Goal: Information Seeking & Learning: Learn about a topic

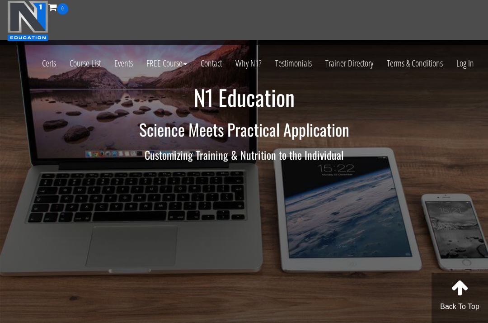
click at [465, 63] on link "Log In" at bounding box center [465, 63] width 31 height 44
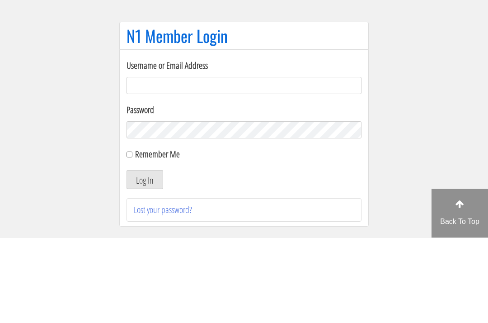
type input "[EMAIL_ADDRESS][DOMAIN_NAME]"
click at [145, 255] on button "Log In" at bounding box center [145, 264] width 37 height 19
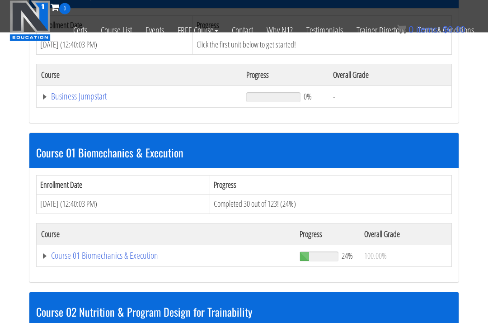
scroll to position [354, 0]
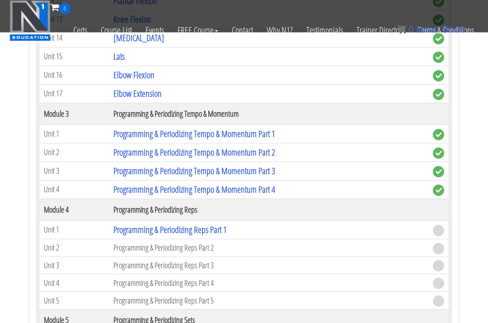
scroll to position [1045, 0]
click at [129, 224] on link "Programming & Periodizing Reps Part 1" at bounding box center [169, 230] width 113 height 12
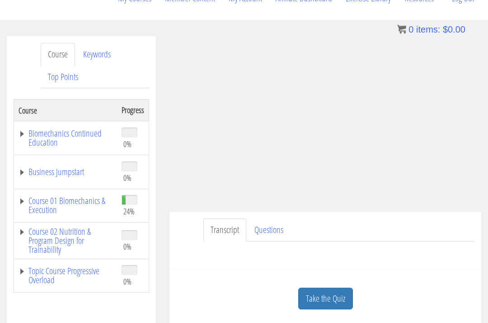
scroll to position [118, 0]
click at [268, 218] on link "Questions" at bounding box center [268, 229] width 43 height 23
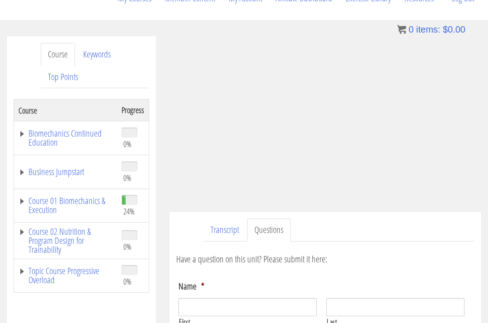
click at [225, 218] on link "Transcript" at bounding box center [224, 229] width 43 height 23
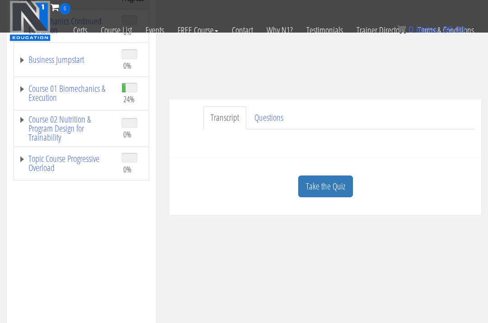
scroll to position [173, 0]
click at [320, 175] on link "Take the Quiz" at bounding box center [325, 186] width 55 height 22
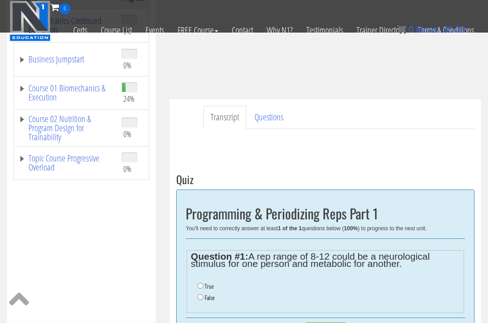
click at [209, 282] on label "True" at bounding box center [209, 285] width 9 height 7
click at [203, 282] on input "True" at bounding box center [200, 285] width 6 height 6
radio input "true"
click at [319, 322] on input "Submit Answers" at bounding box center [325, 329] width 41 height 14
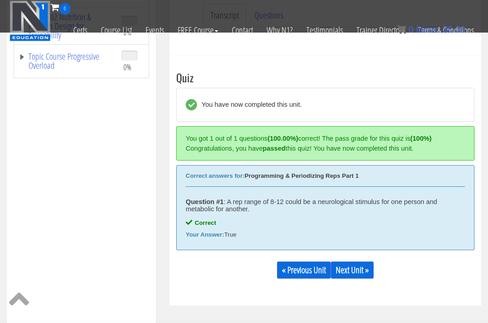
scroll to position [282, 0]
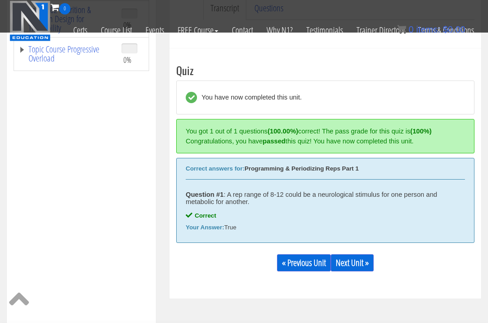
click at [357, 254] on link "Next Unit »" at bounding box center [352, 262] width 43 height 17
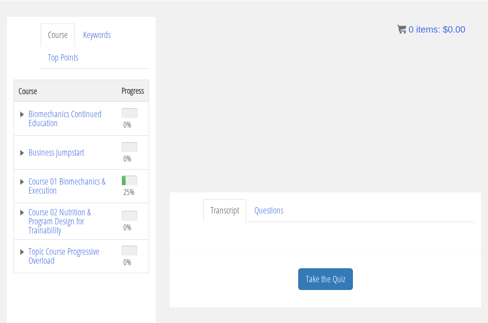
click at [337, 268] on link "Take the Quiz" at bounding box center [325, 279] width 55 height 22
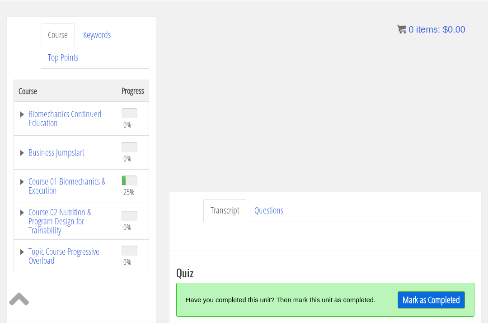
scroll to position [138, 0]
click at [430, 291] on link "Mark as Completed" at bounding box center [431, 299] width 67 height 17
